Goal: Check status: Check status

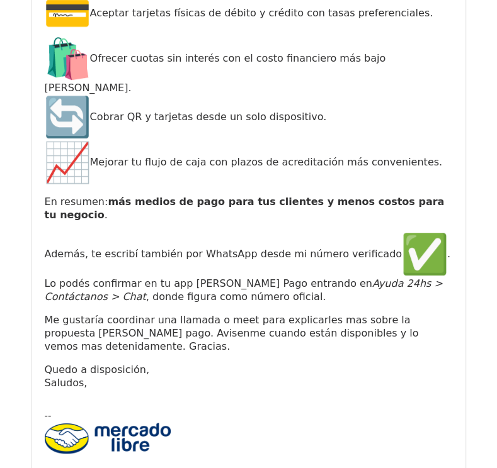
scroll to position [336, 0]
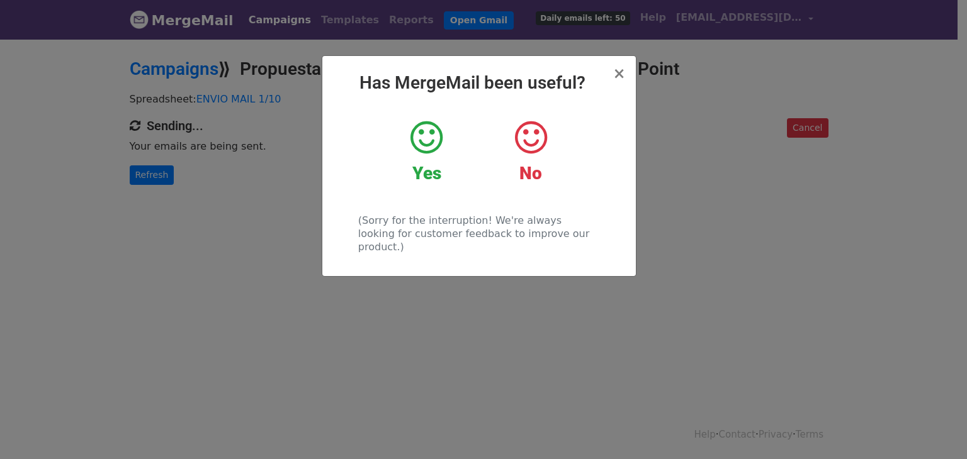
click at [612, 77] on h2 "Has MergeMail been useful?" at bounding box center [478, 82] width 293 height 21
click at [623, 77] on span "×" at bounding box center [618, 74] width 13 height 18
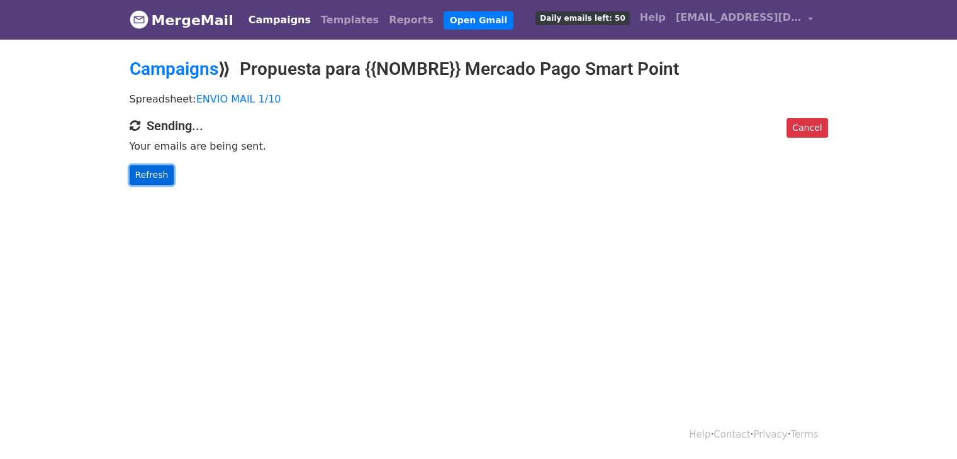
click at [131, 176] on link "Refresh" at bounding box center [152, 176] width 45 height 20
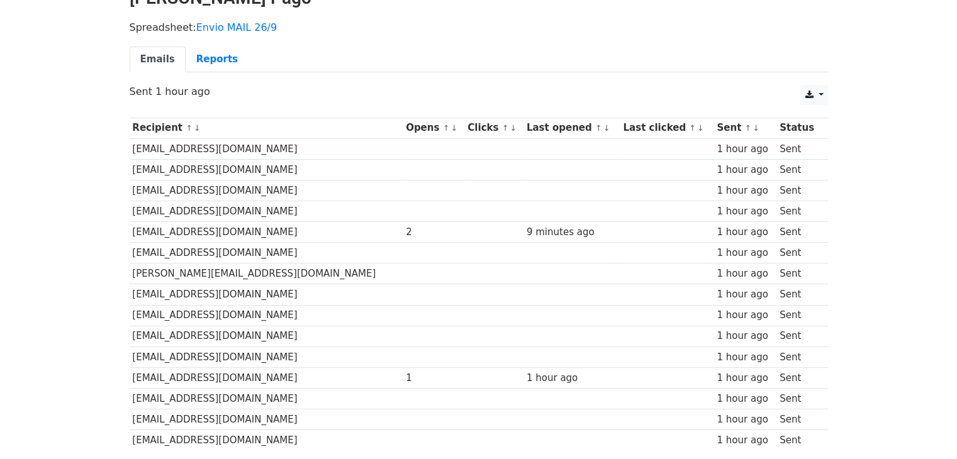
scroll to position [90, 0]
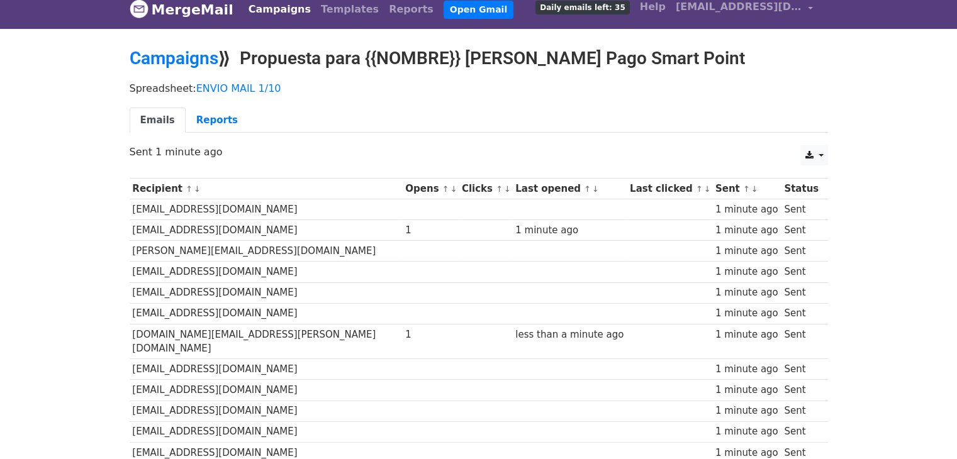
scroll to position [3, 0]
